Goal: Find specific page/section: Find specific page/section

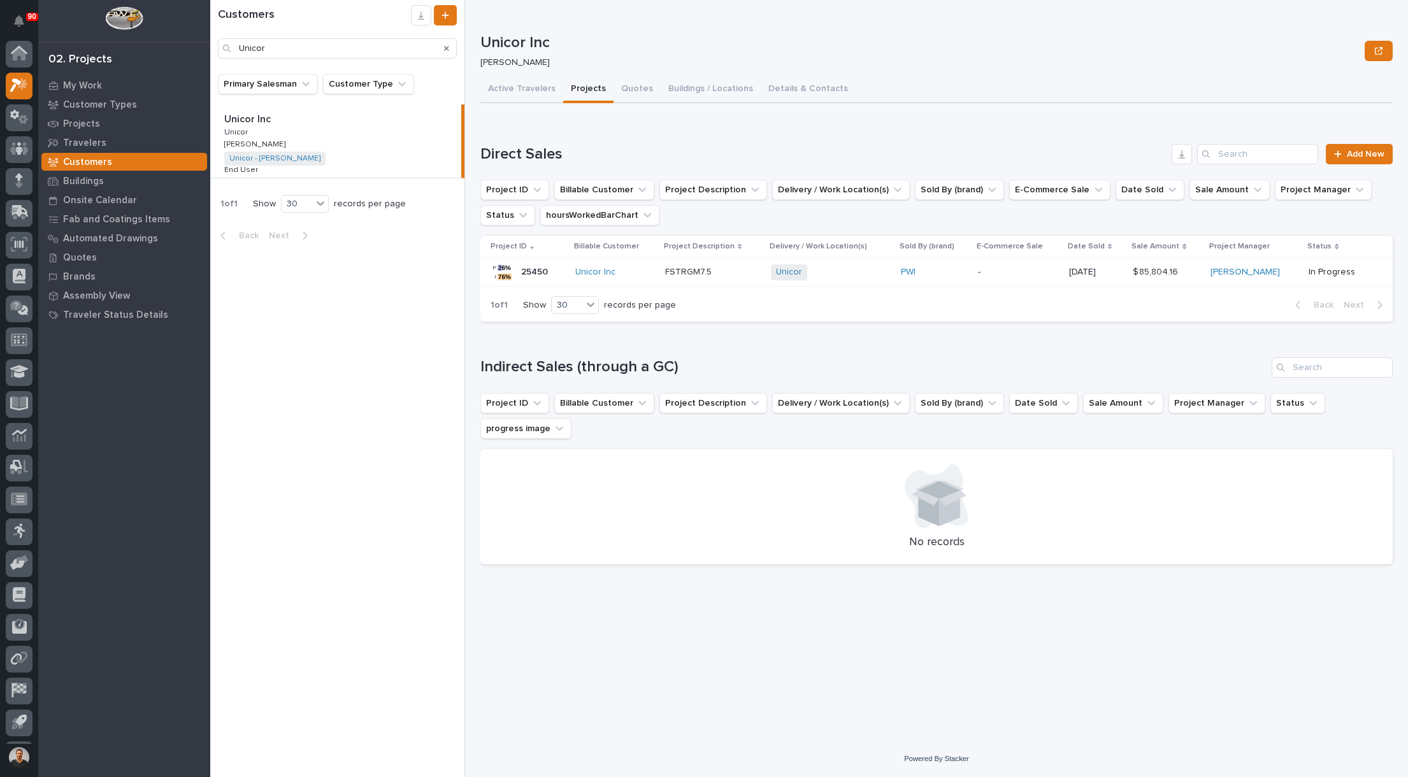
scroll to position [29, 0]
click at [20, 119] on icon at bounding box center [19, 119] width 8 height 13
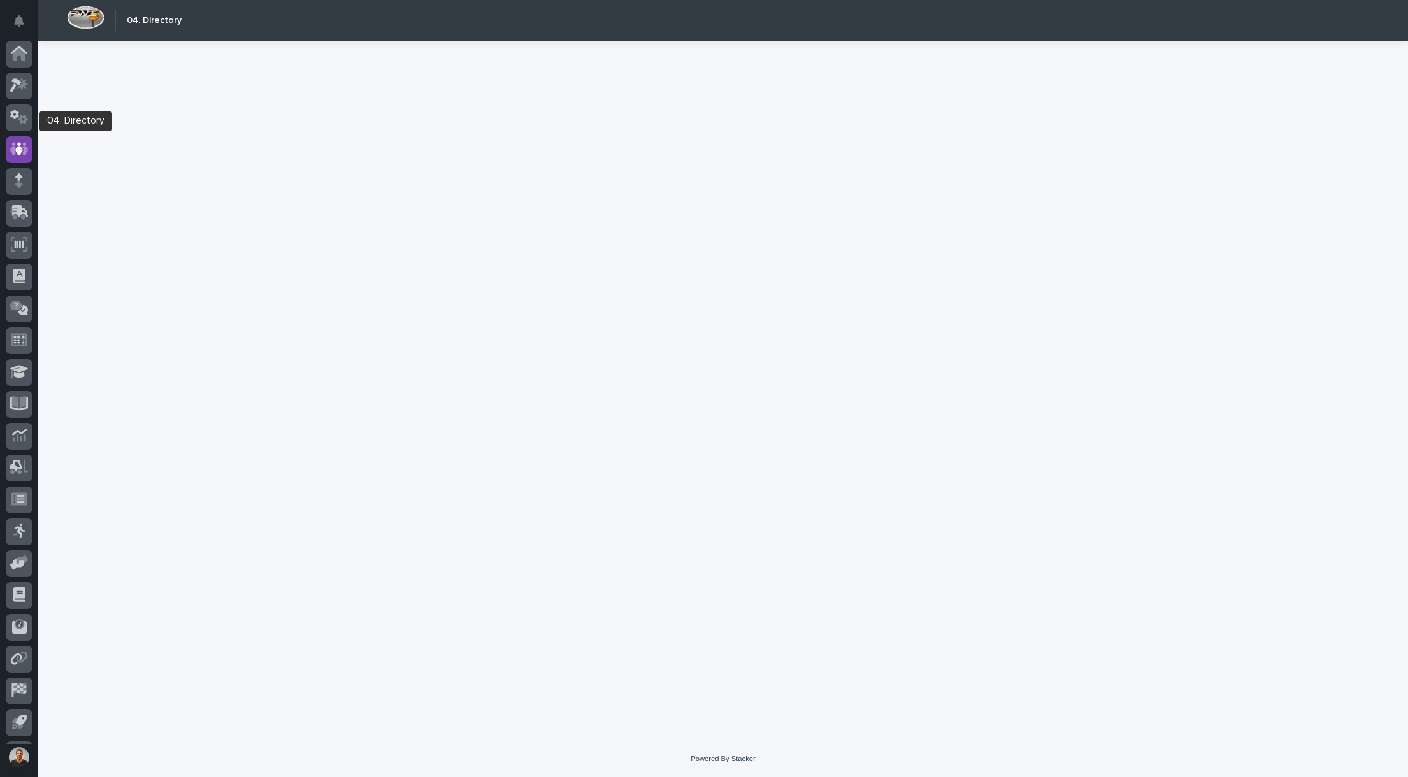
scroll to position [29, 0]
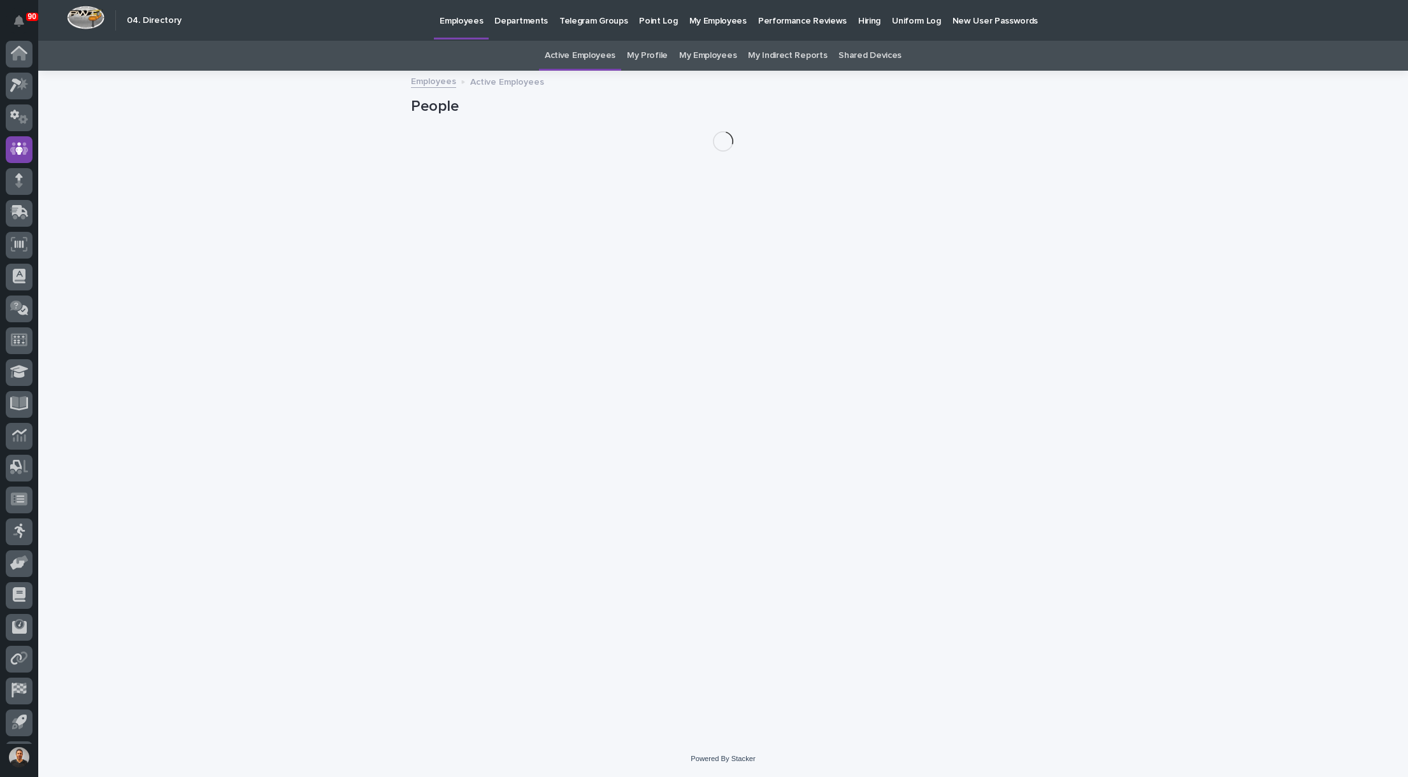
scroll to position [29, 0]
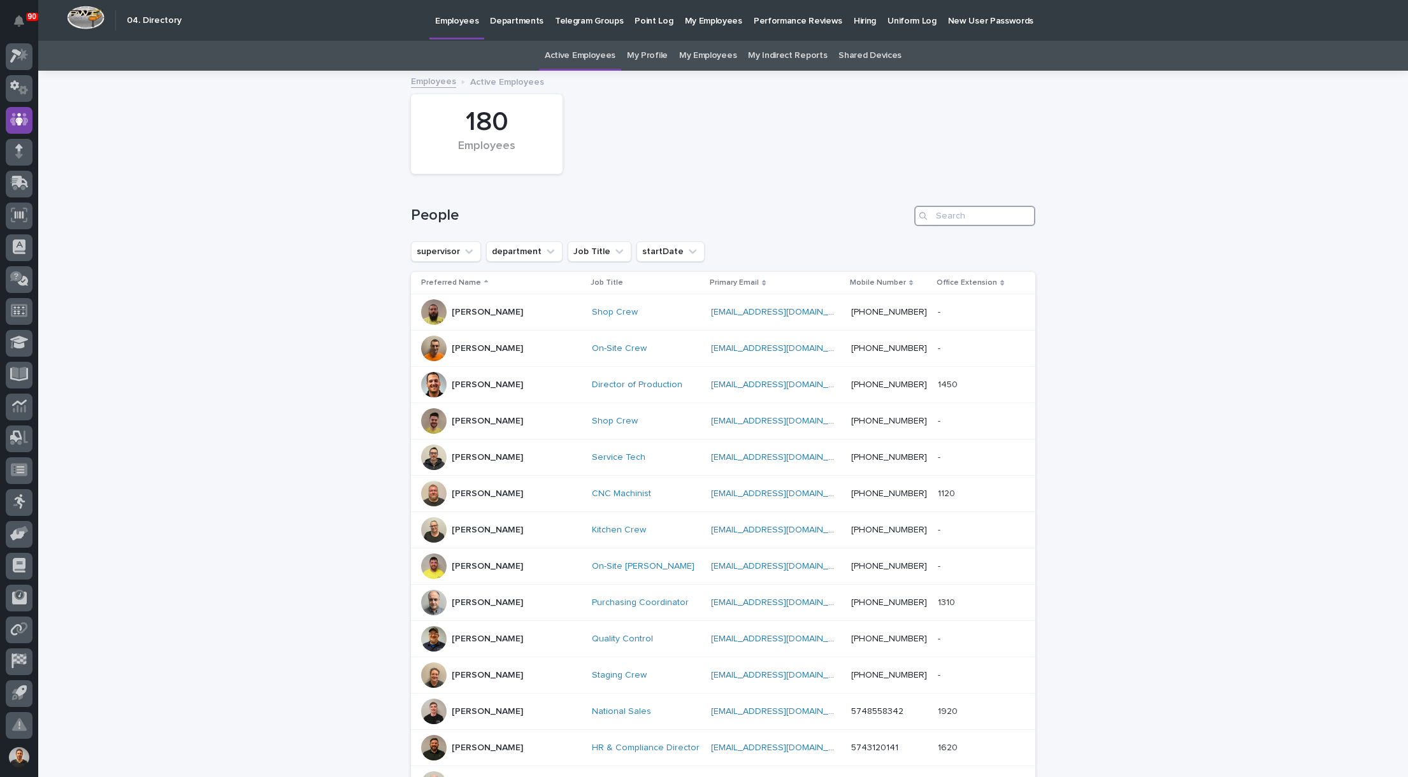
click at [967, 217] on input "Search" at bounding box center [974, 216] width 121 height 20
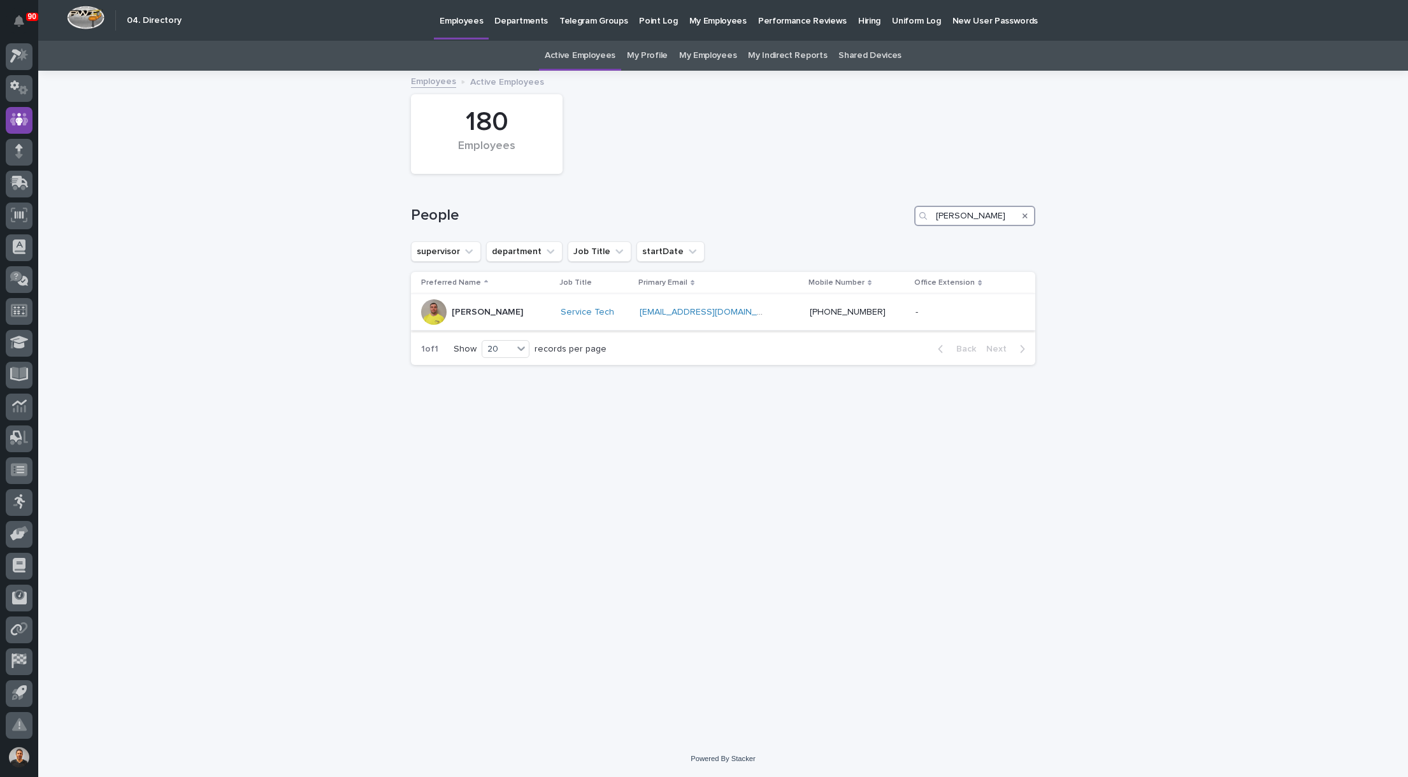
type input "Blake"
click at [472, 314] on p "Blake Baylor" at bounding box center [487, 312] width 71 height 11
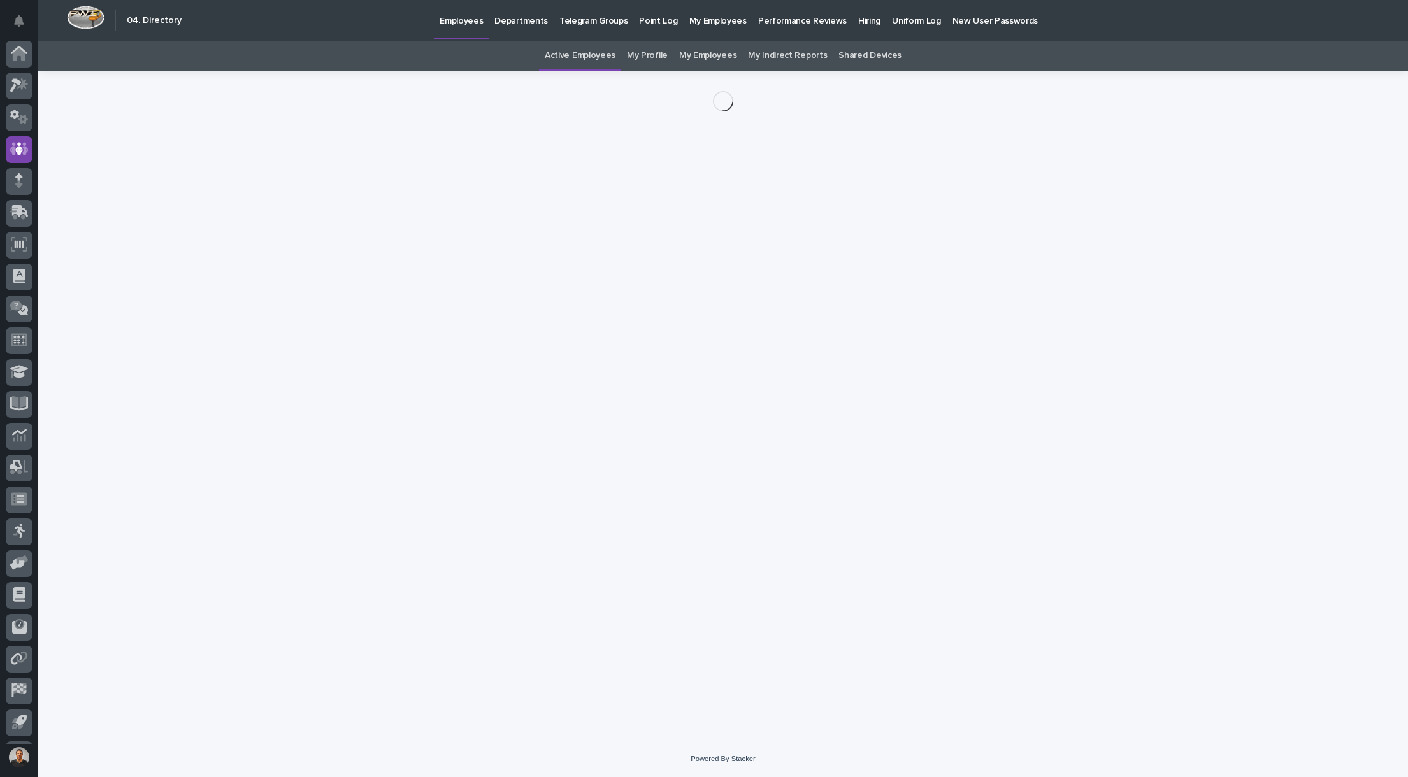
scroll to position [29, 0]
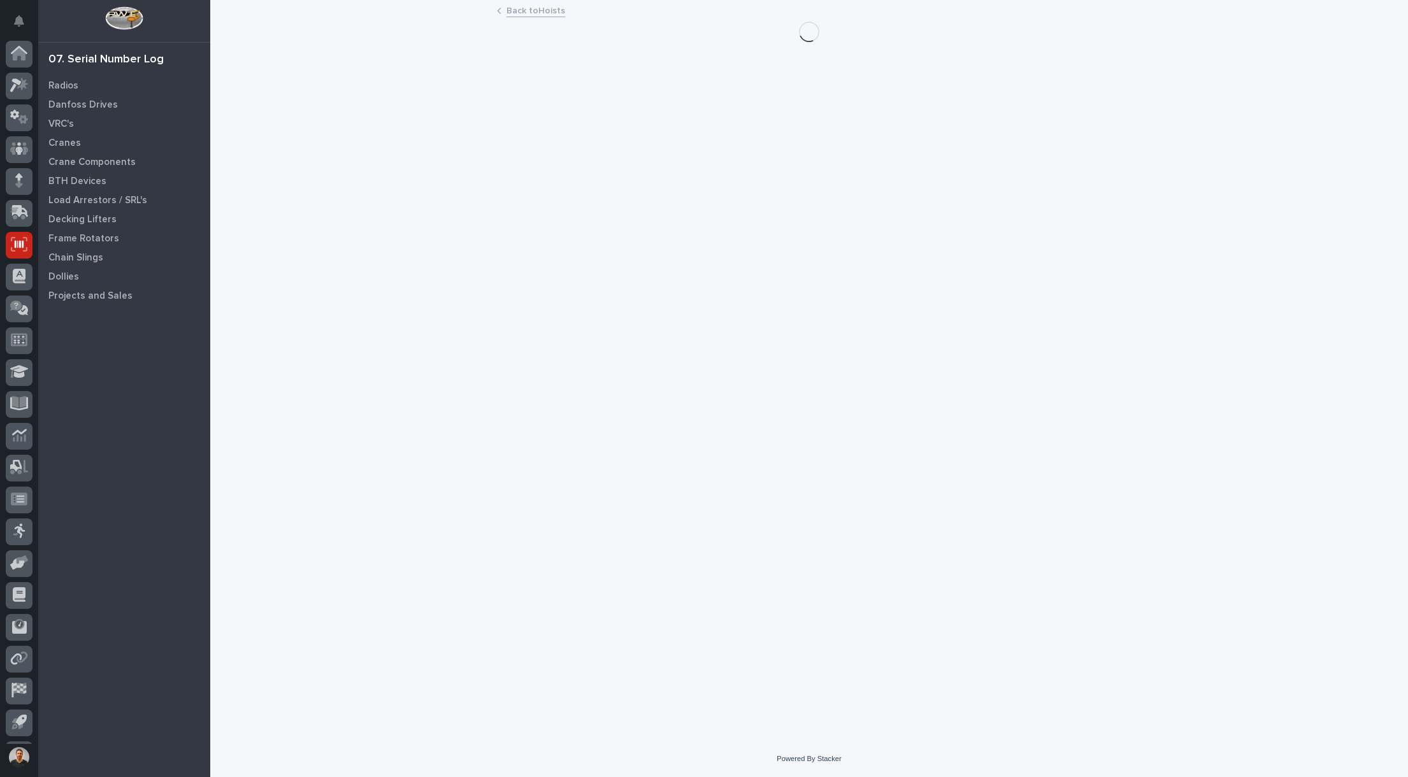
scroll to position [29, 0]
